Goal: Information Seeking & Learning: Learn about a topic

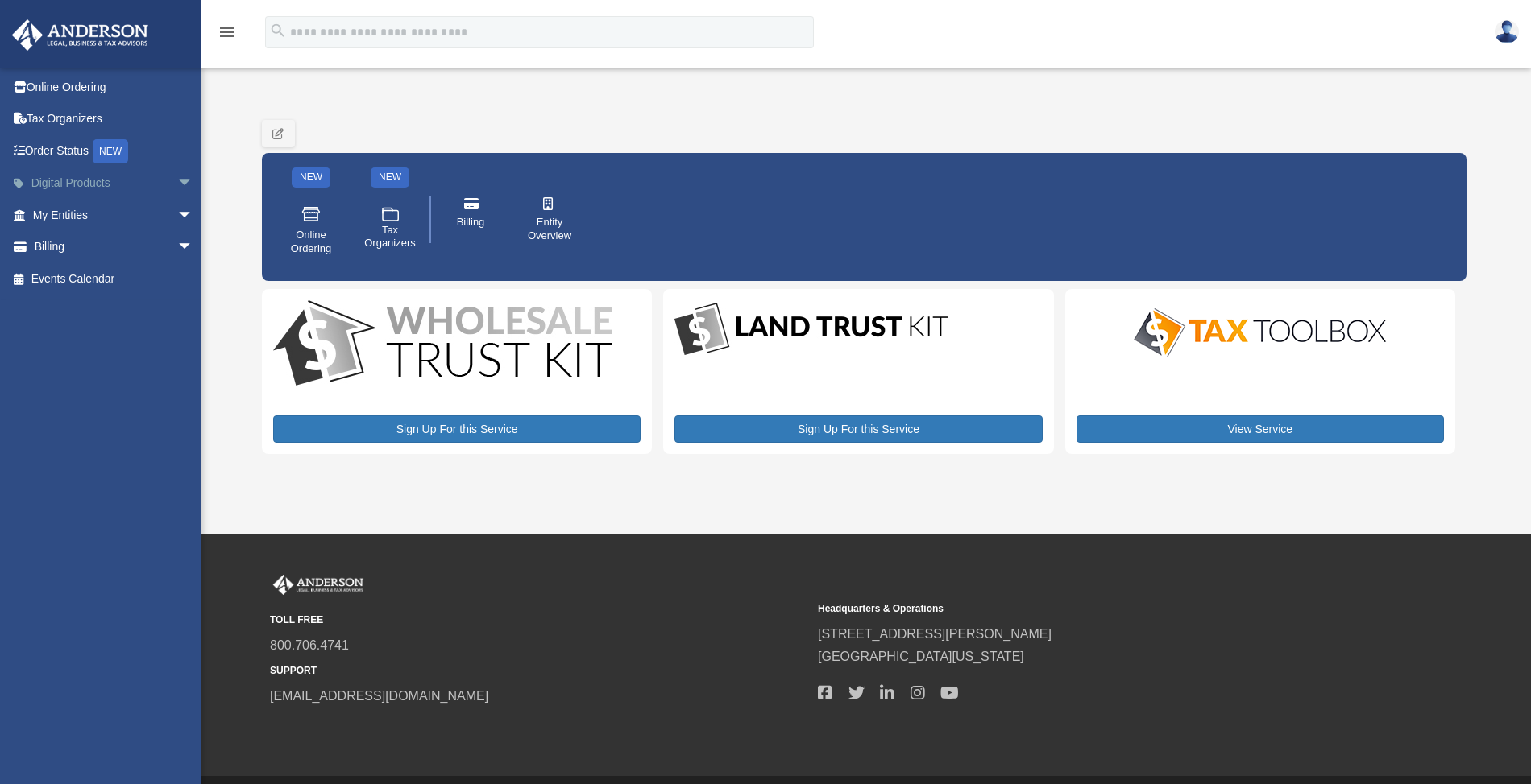
click at [177, 184] on span "arrow_drop_down" at bounding box center [193, 184] width 32 height 33
click at [177, 177] on span "arrow_drop_up" at bounding box center [193, 184] width 32 height 33
click at [177, 203] on span "arrow_drop_down" at bounding box center [193, 215] width 32 height 33
click at [177, 203] on span "arrow_drop_up" at bounding box center [193, 215] width 32 height 33
click at [177, 185] on span "arrow_drop_down" at bounding box center [193, 184] width 32 height 33
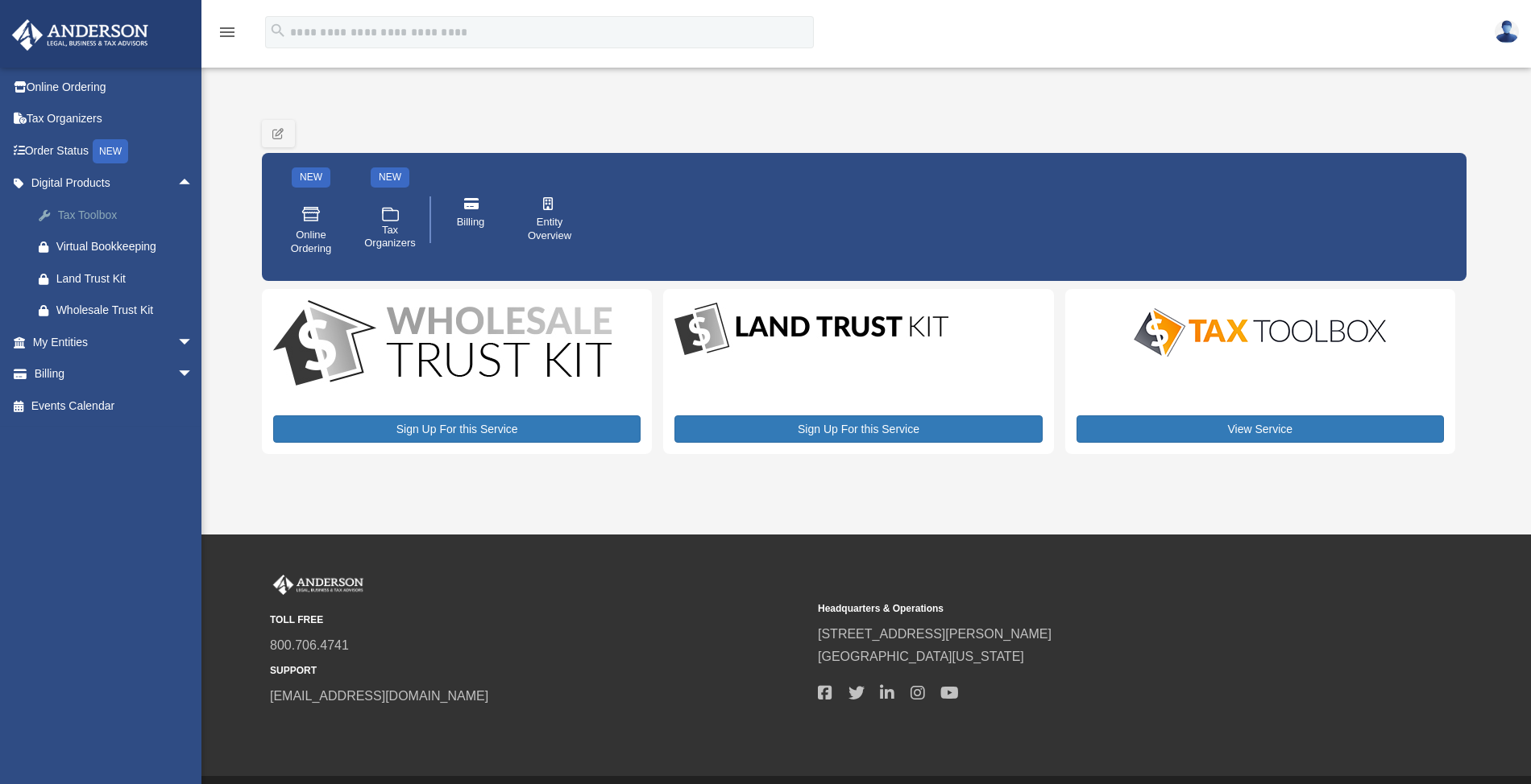
click at [120, 211] on div "Tax Toolbox" at bounding box center [126, 215] width 141 height 20
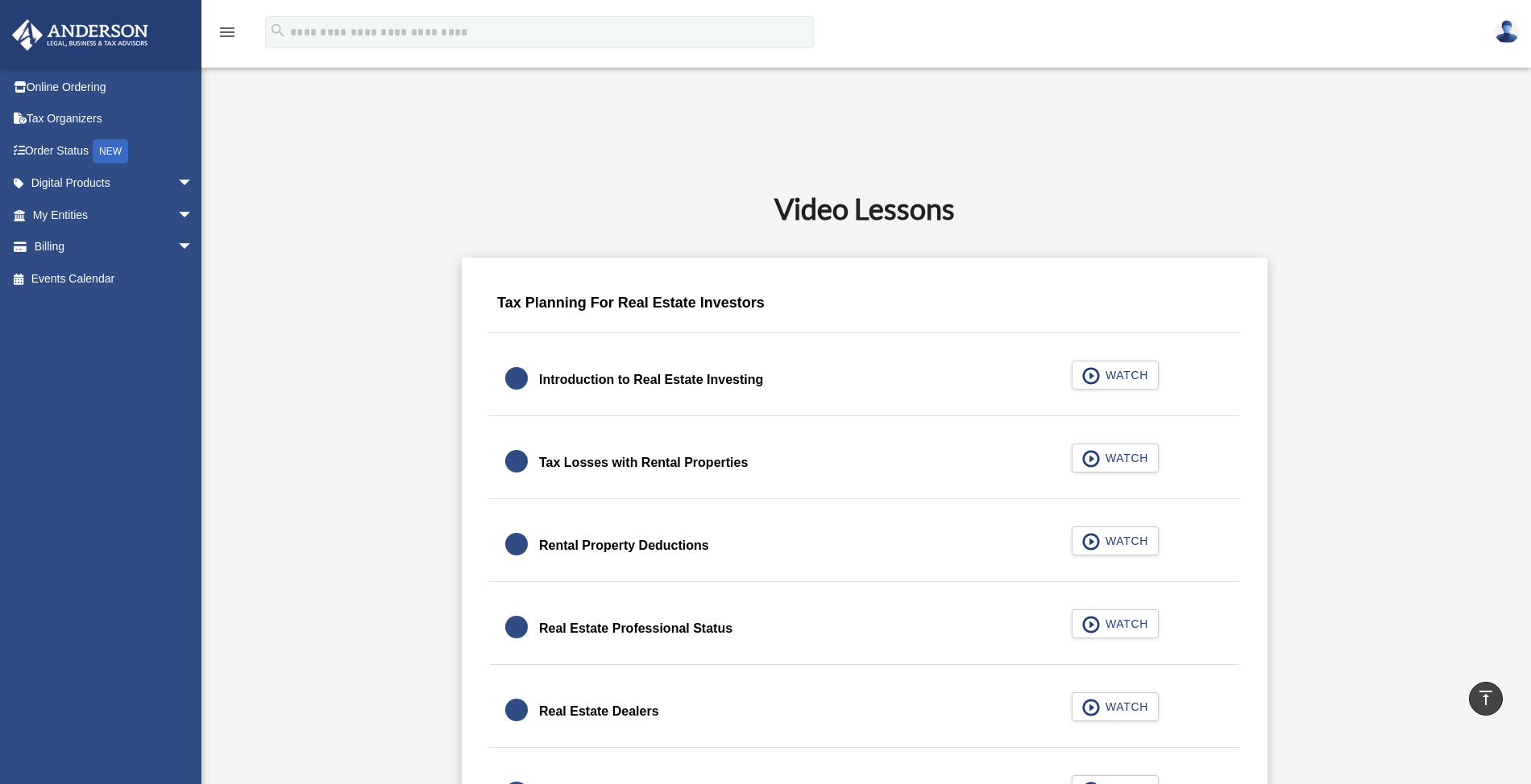
scroll to position [858, 0]
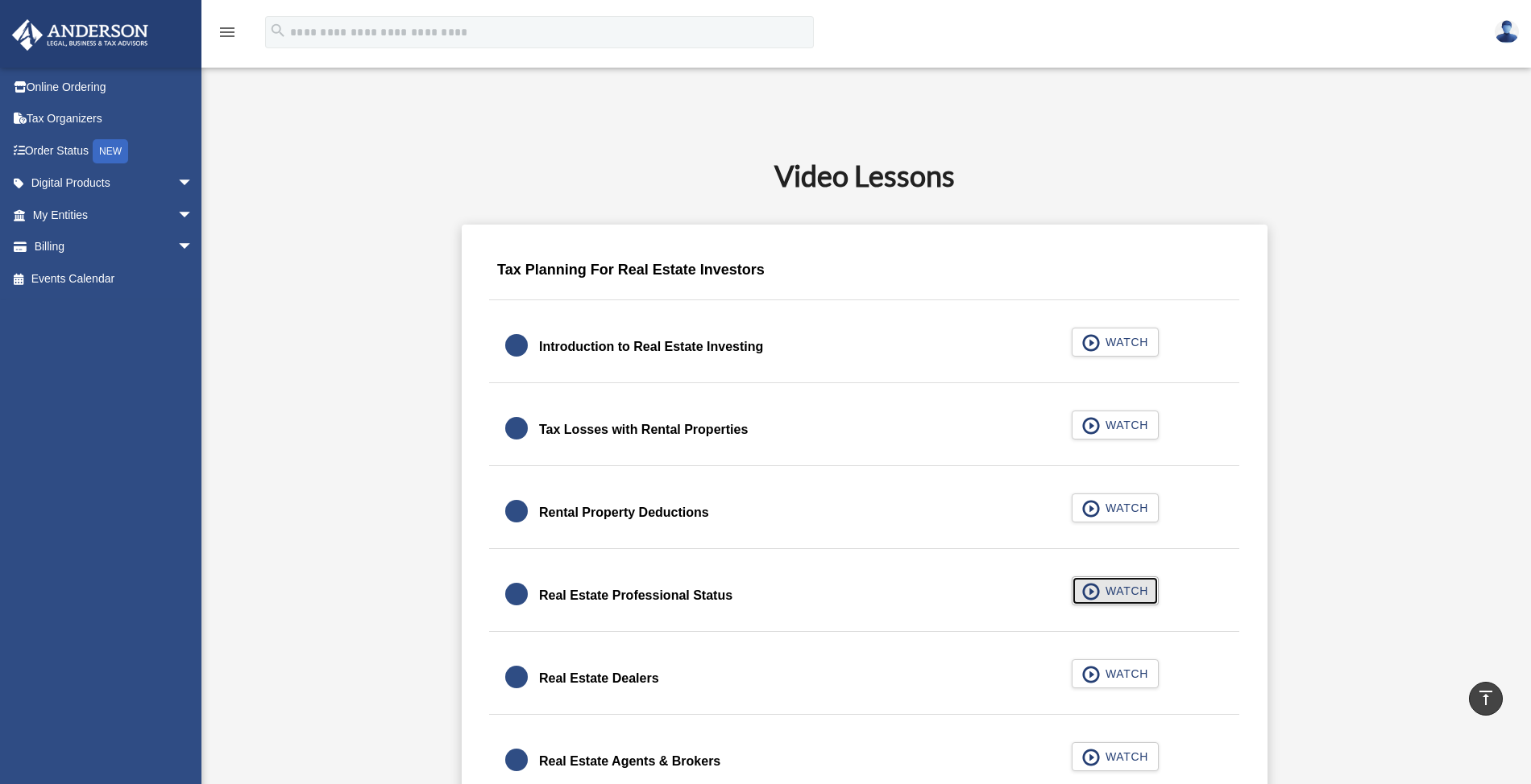
click at [1116, 594] on span "WATCH" at bounding box center [1124, 591] width 47 height 16
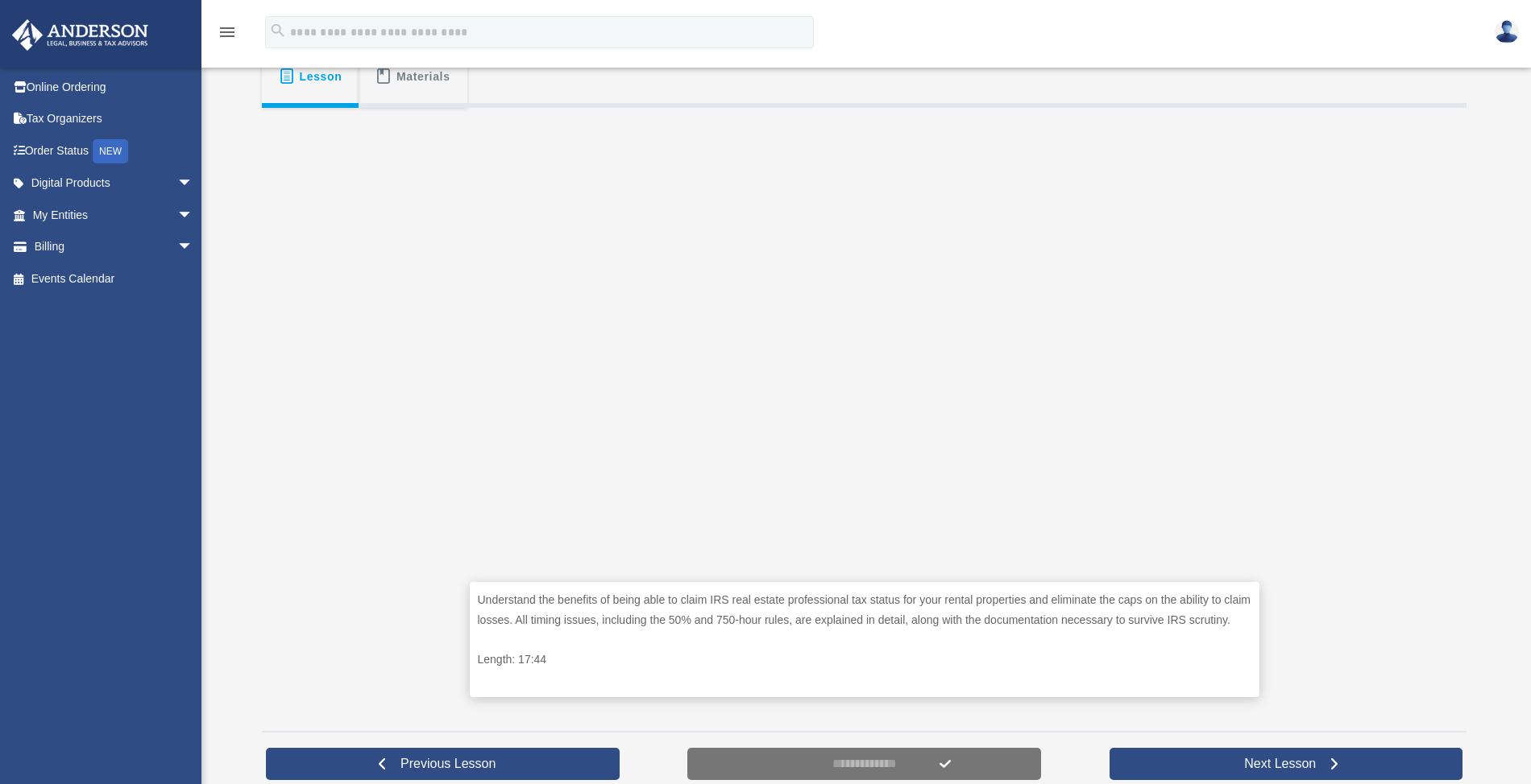
scroll to position [322, 0]
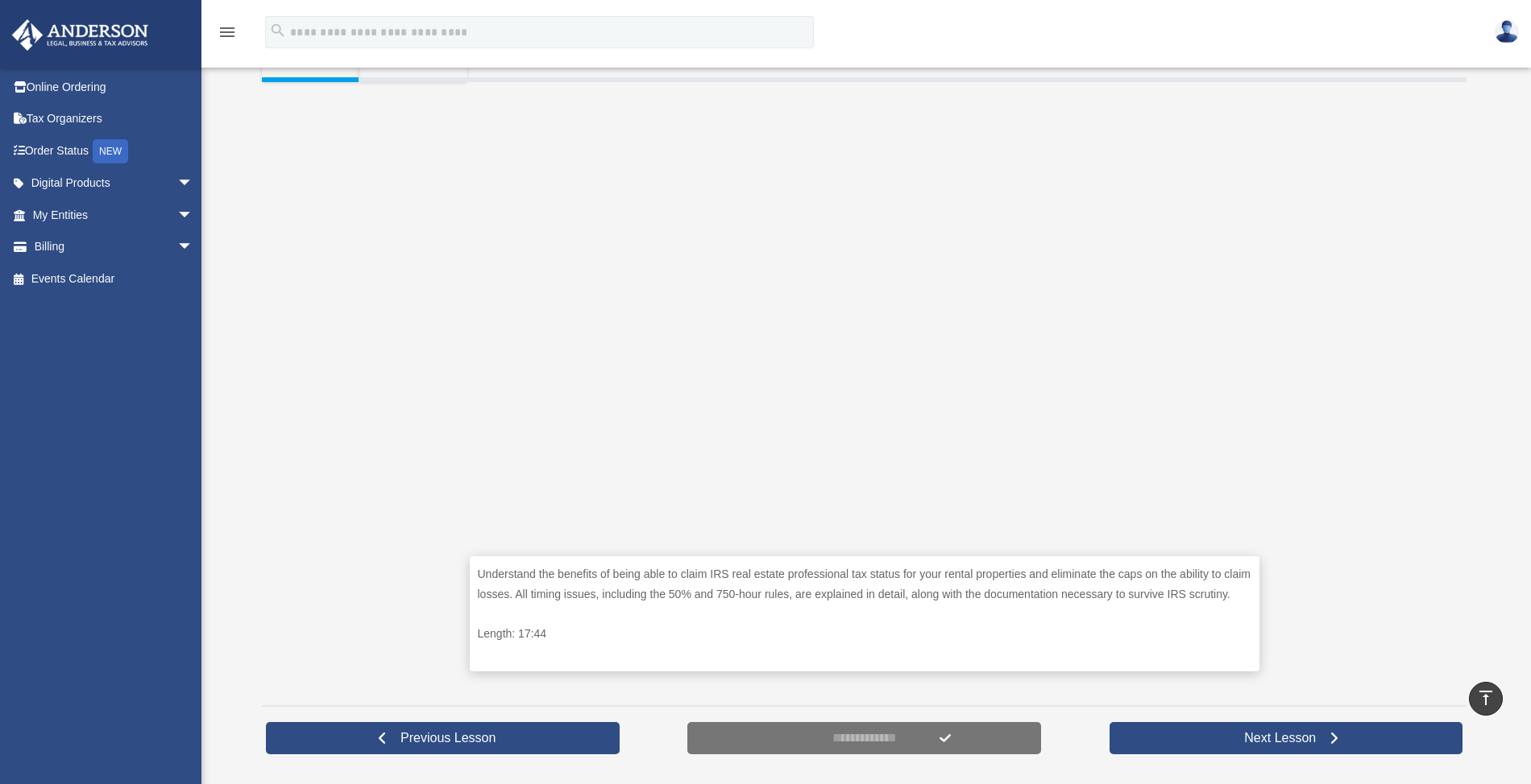
click at [1332, 462] on div "Understand the benefits of being able to claim IRS real estate professional tax…" at bounding box center [864, 388] width 1204 height 612
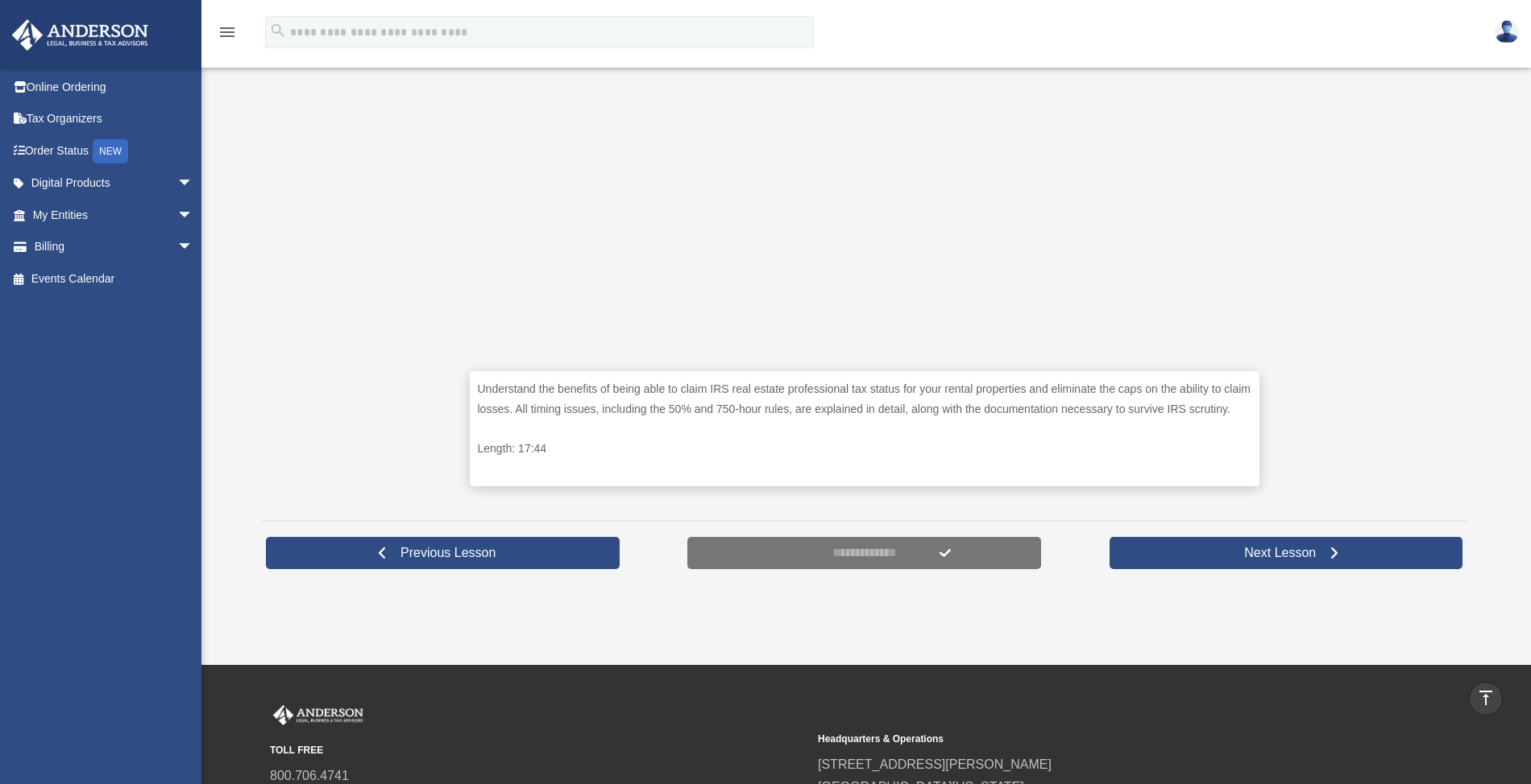
scroll to position [536, 0]
